Goal: Task Accomplishment & Management: Use online tool/utility

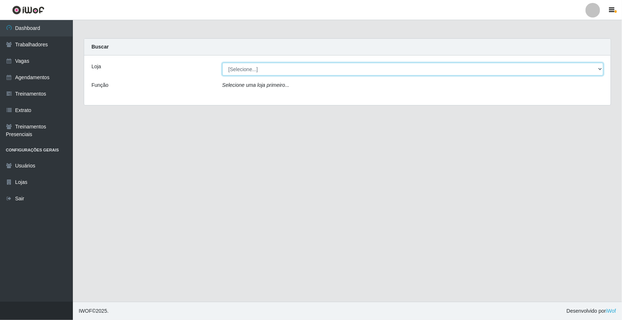
click at [600, 69] on select "[Selecione...] [GEOGRAPHIC_DATA]" at bounding box center [412, 69] width 381 height 13
select select "65"
click at [222, 63] on select "[Selecione...] [GEOGRAPHIC_DATA]" at bounding box center [412, 69] width 381 height 13
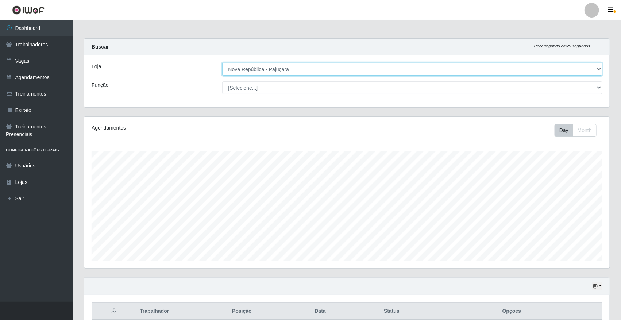
scroll to position [152, 525]
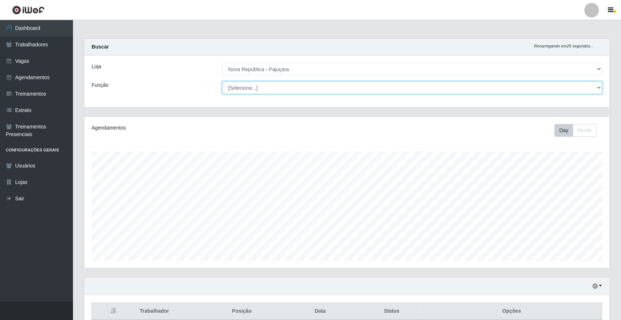
click at [599, 85] on select "[Selecione...] Balconista Operador de Caixa Repositor" at bounding box center [412, 87] width 380 height 13
select select "22"
click at [222, 81] on select "[Selecione...] Balconista Operador de Caixa Repositor" at bounding box center [412, 87] width 380 height 13
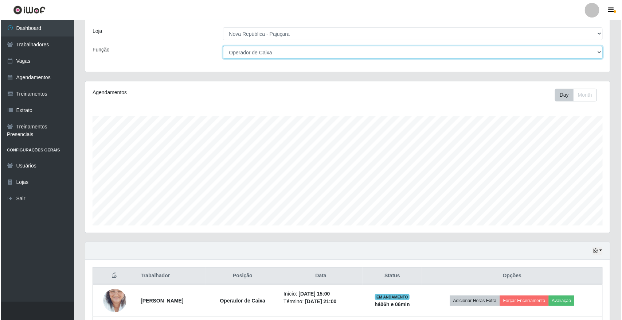
scroll to position [133, 0]
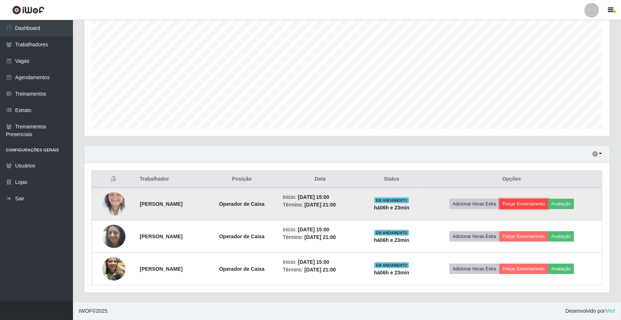
click at [528, 205] on button "Forçar Encerramento" at bounding box center [523, 204] width 49 height 10
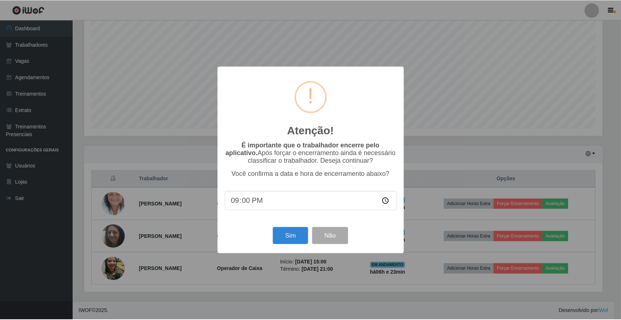
scroll to position [152, 520]
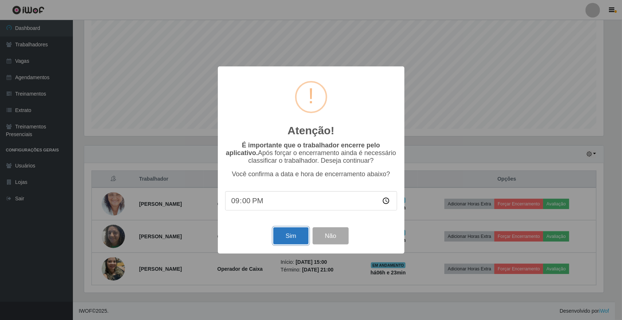
click at [289, 236] on button "Sim" at bounding box center [290, 235] width 35 height 17
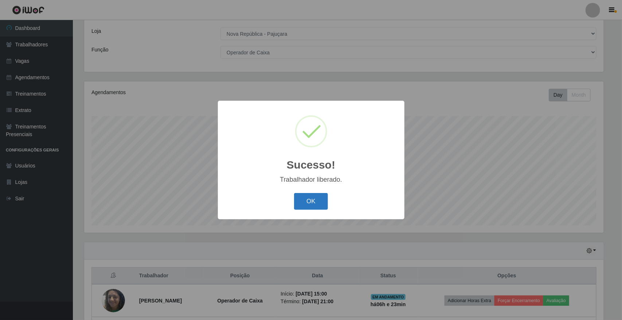
click at [305, 200] on button "OK" at bounding box center [311, 201] width 34 height 17
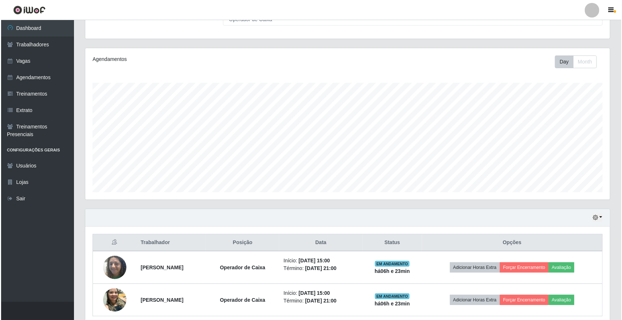
scroll to position [100, 0]
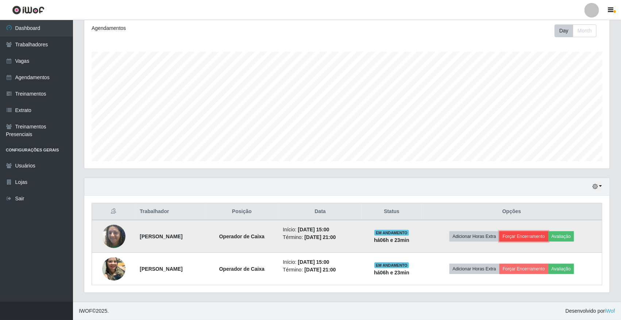
click at [525, 235] on button "Forçar Encerramento" at bounding box center [523, 236] width 49 height 10
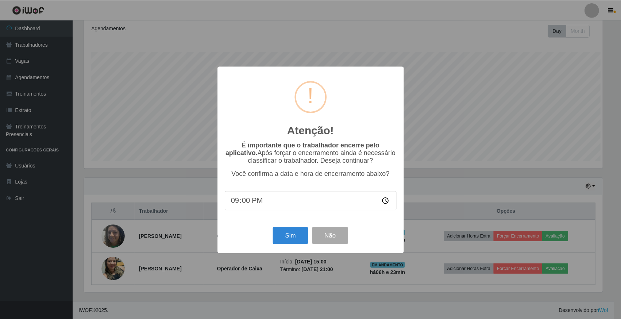
scroll to position [152, 520]
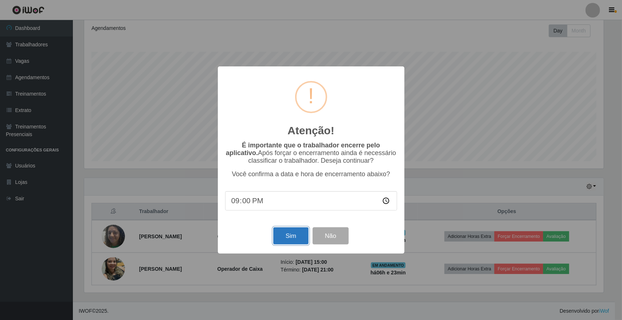
click at [303, 237] on button "Sim" at bounding box center [290, 235] width 35 height 17
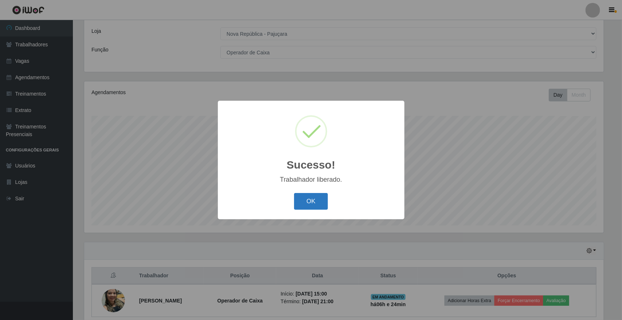
click at [316, 203] on button "OK" at bounding box center [311, 201] width 34 height 17
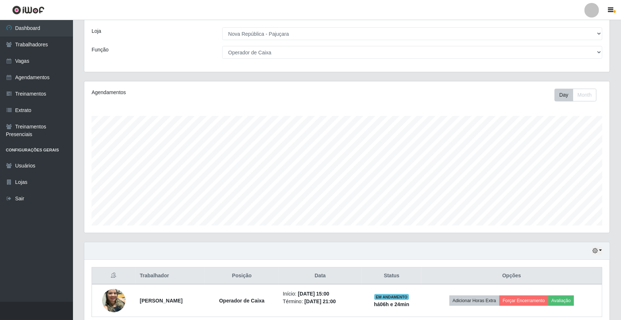
scroll to position [68, 0]
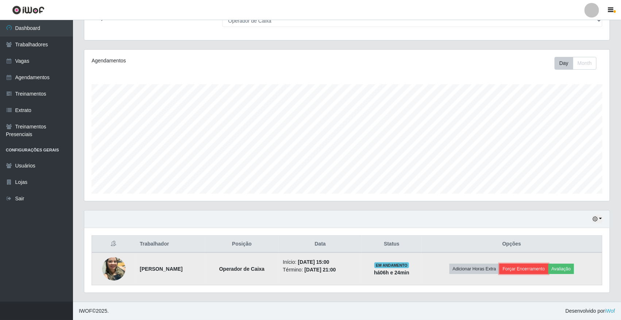
click at [538, 266] on button "Forçar Encerramento" at bounding box center [523, 269] width 49 height 10
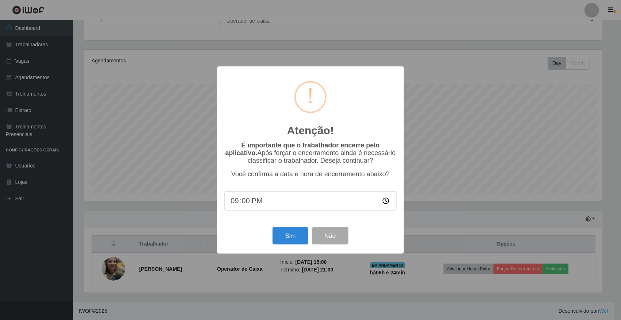
scroll to position [152, 520]
click at [281, 236] on button "Sim" at bounding box center [290, 235] width 35 height 17
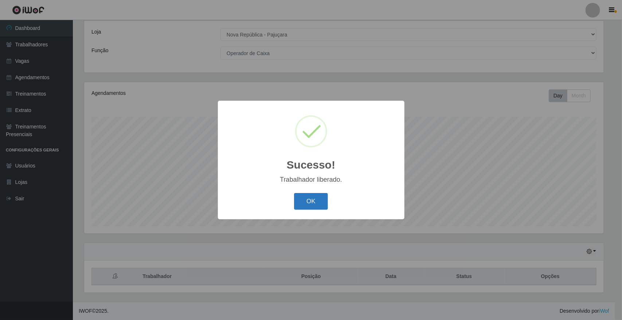
click at [314, 200] on button "OK" at bounding box center [311, 201] width 34 height 17
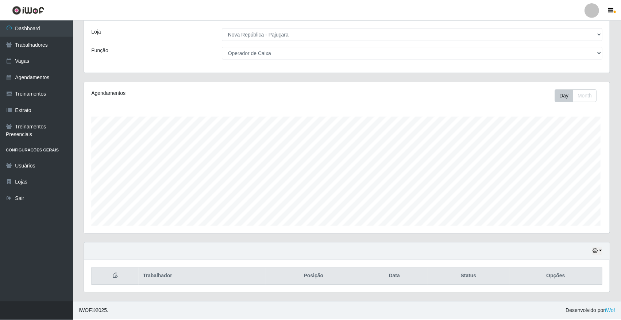
scroll to position [152, 525]
